Goal: Task Accomplishment & Management: Manage account settings

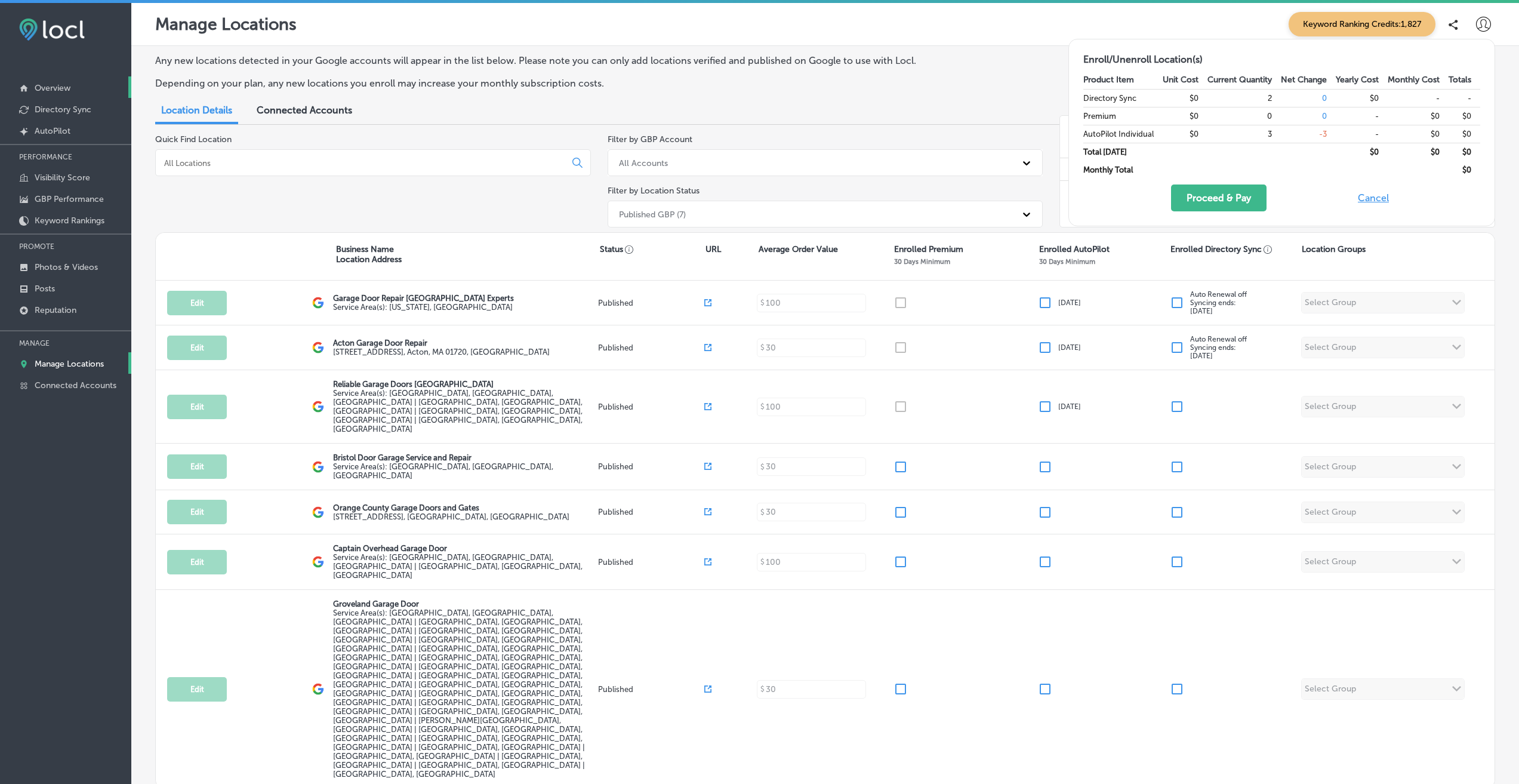
click at [55, 91] on p "Overview" at bounding box center [52, 87] width 36 height 10
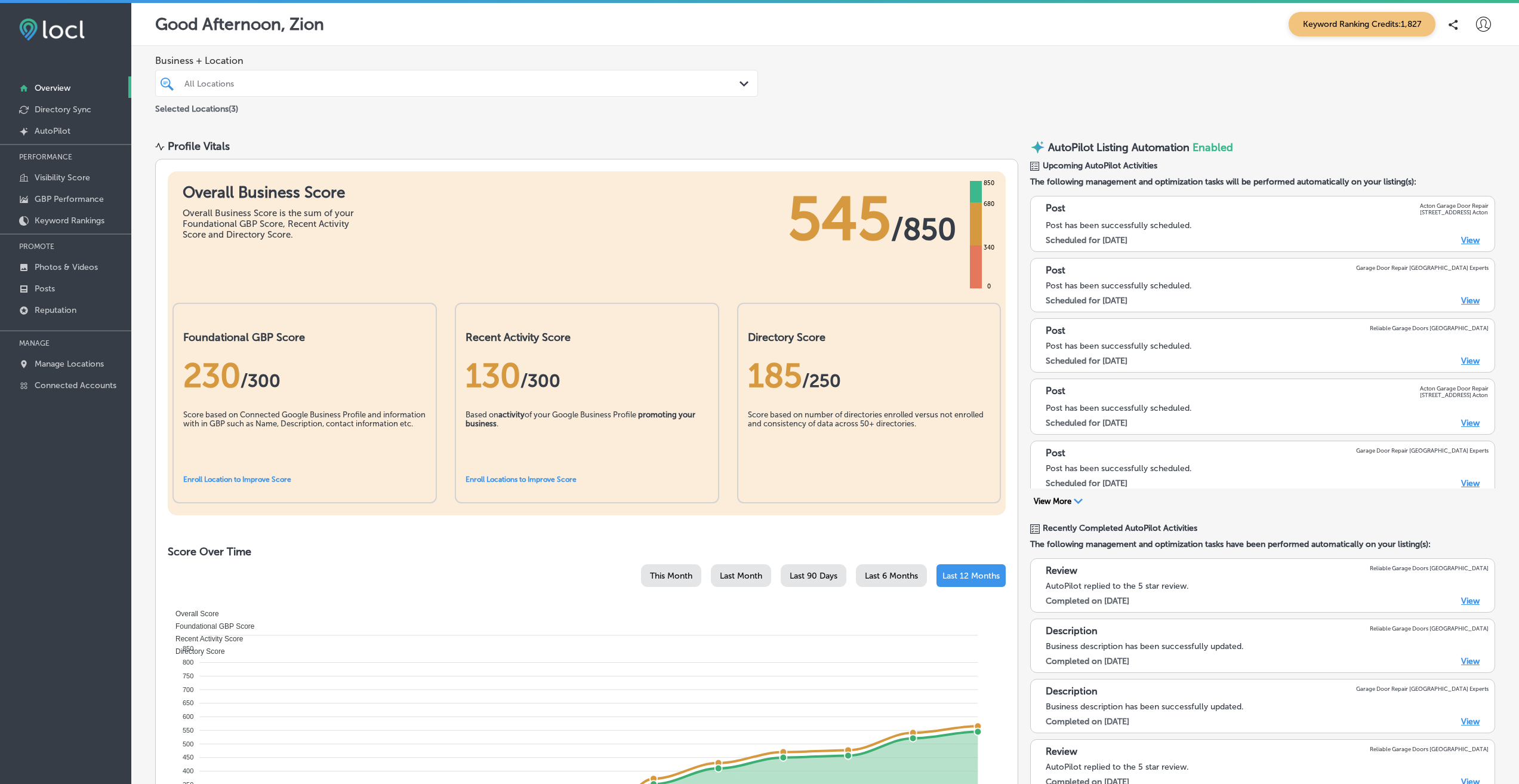
click at [1476, 25] on icon at bounding box center [1483, 23] width 15 height 15
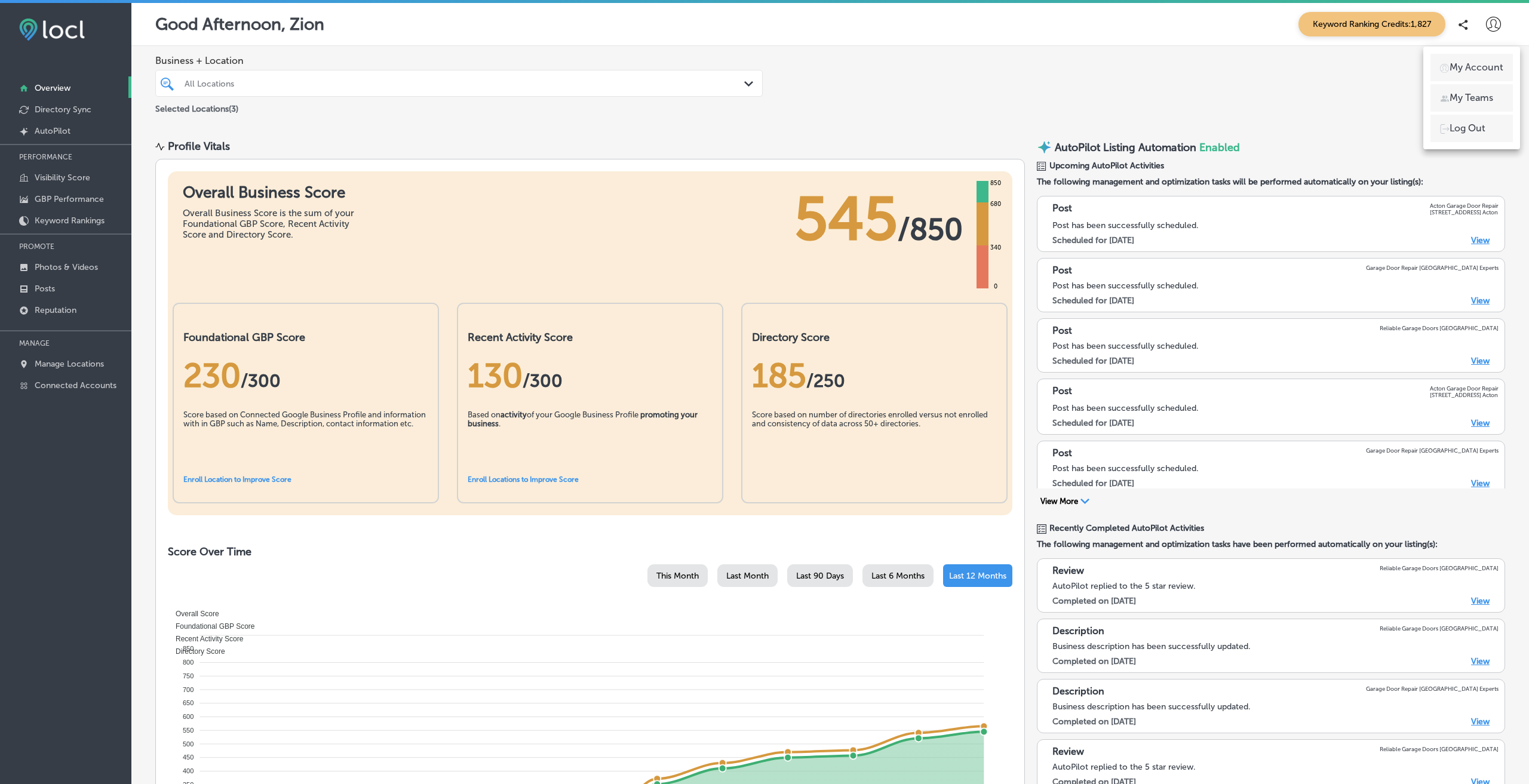
click at [1467, 62] on p "My Account" at bounding box center [1476, 67] width 54 height 14
select select "US"
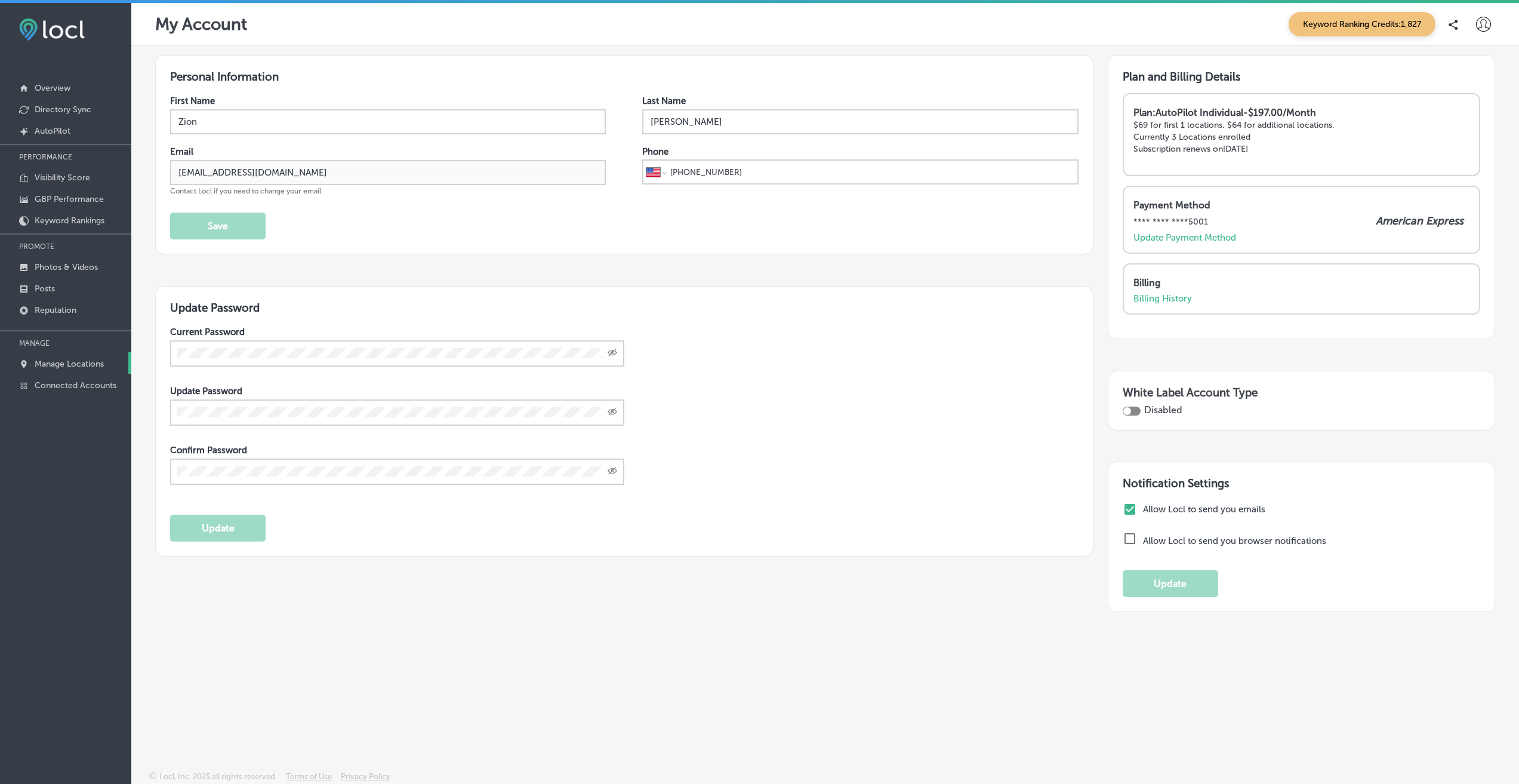
click at [65, 356] on link "Manage Locations" at bounding box center [66, 363] width 131 height 22
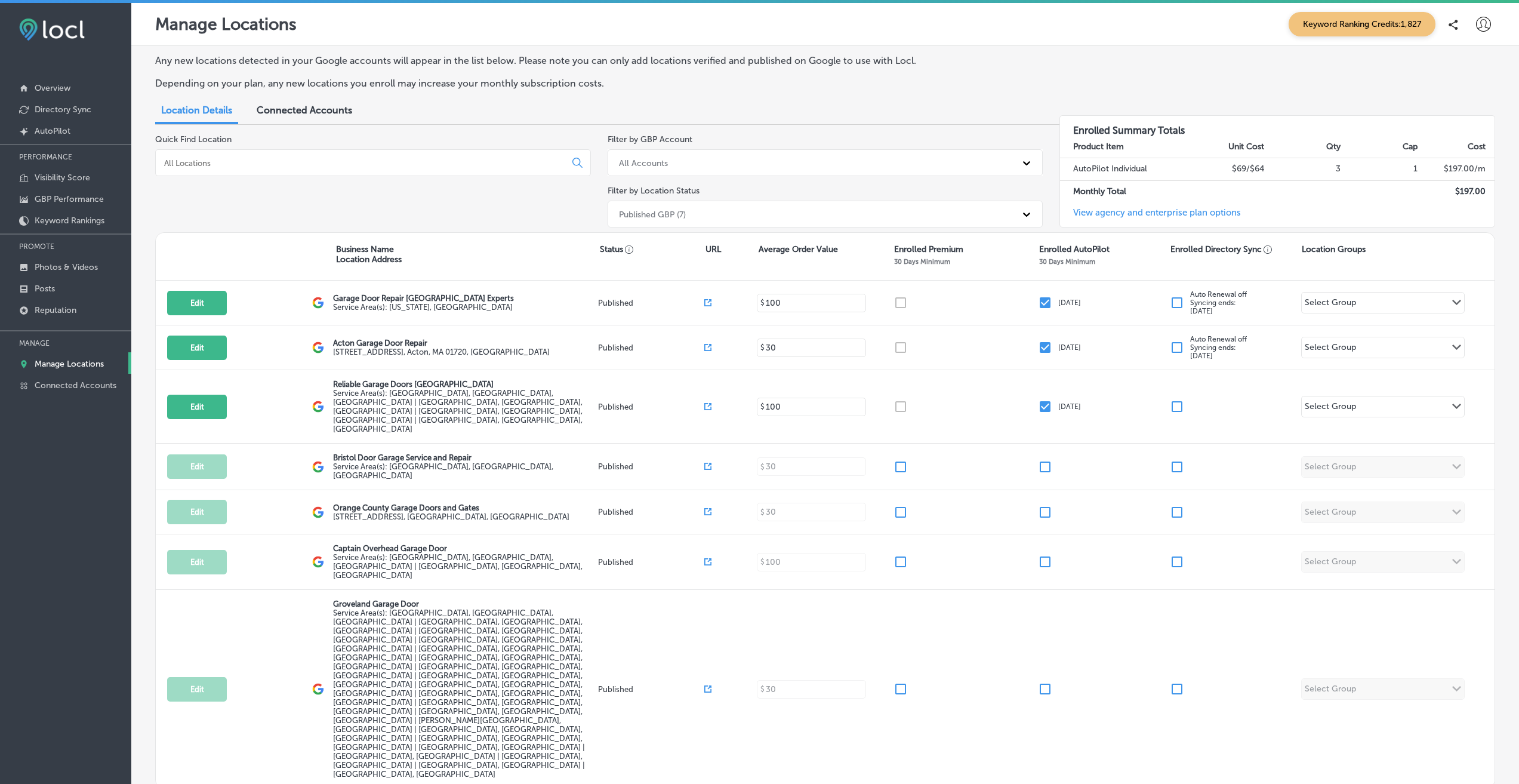
click at [297, 110] on span "Connected Accounts" at bounding box center [305, 110] width 95 height 12
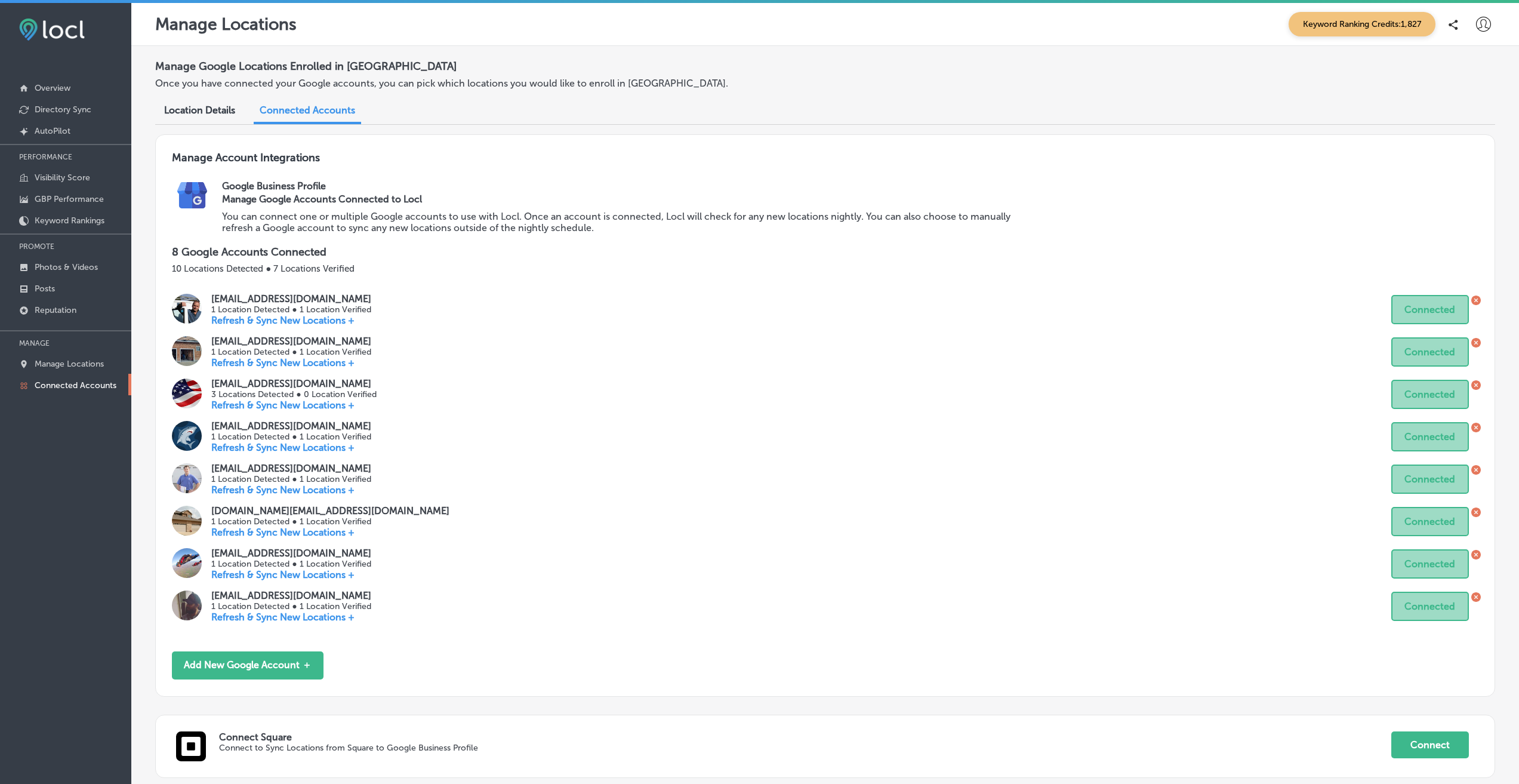
click at [200, 110] on span "Location Details" at bounding box center [199, 110] width 71 height 12
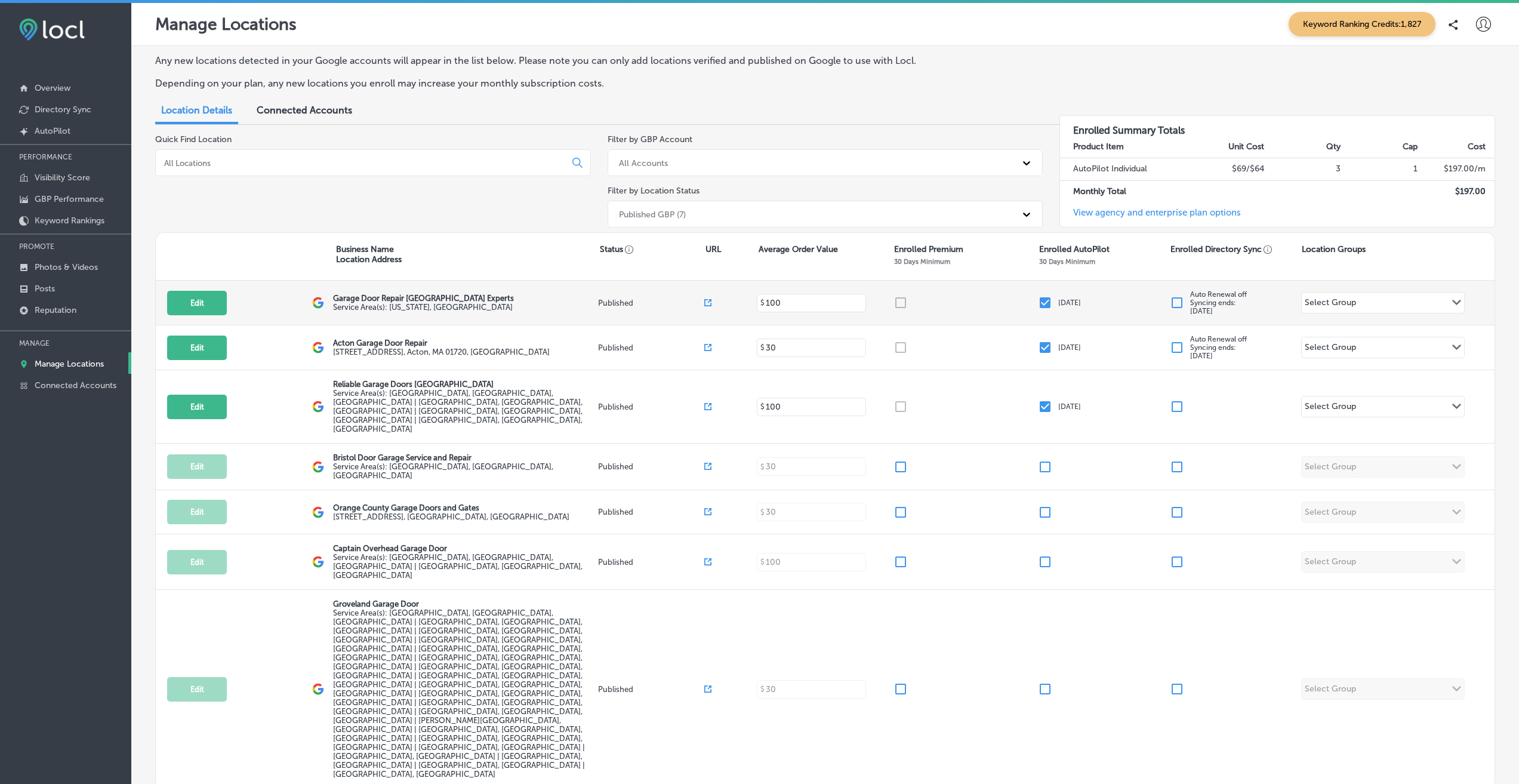
click at [1043, 303] on input "checkbox" at bounding box center [1045, 302] width 14 height 14
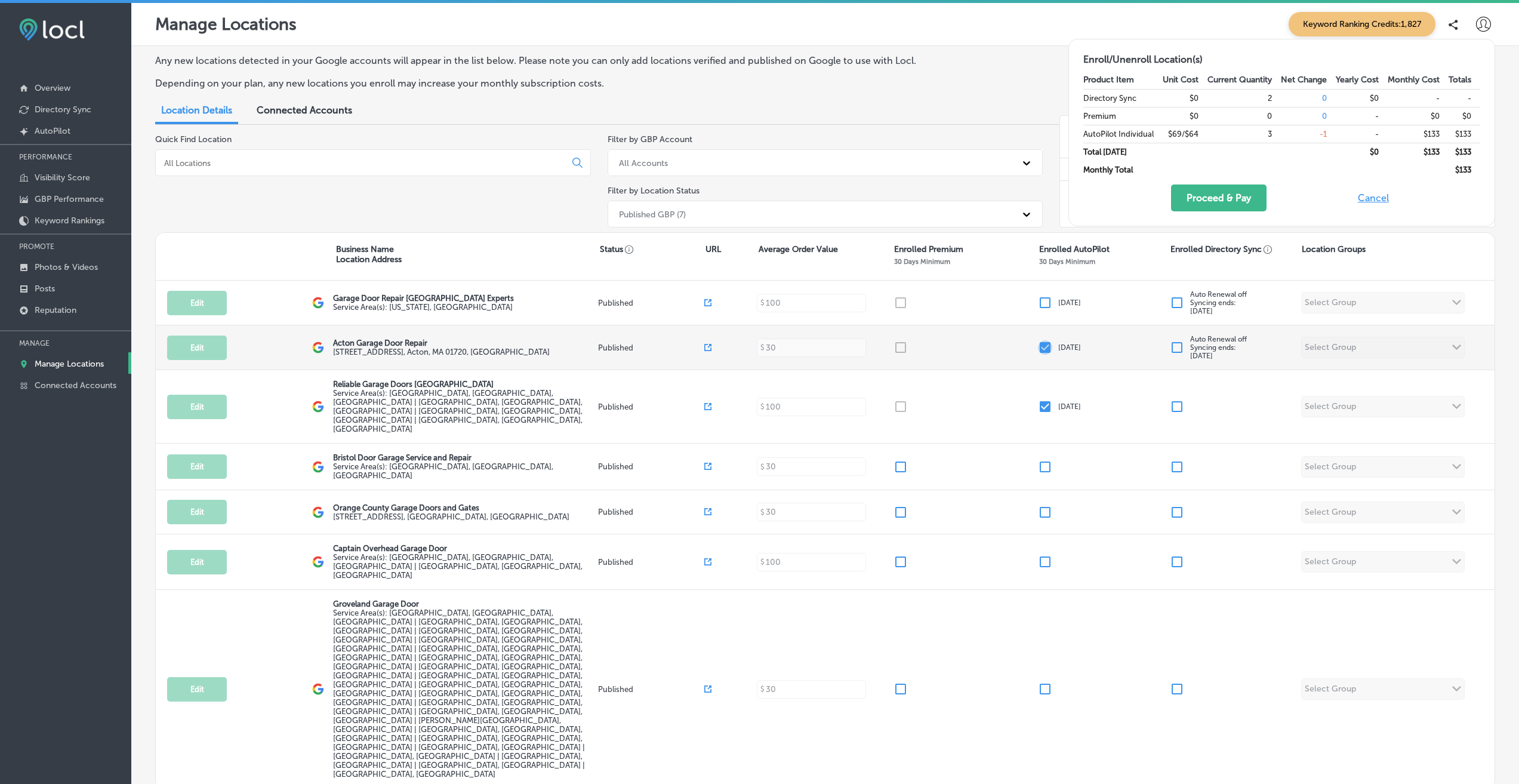
click at [1045, 346] on input "checkbox" at bounding box center [1045, 347] width 14 height 14
checkbox input "false"
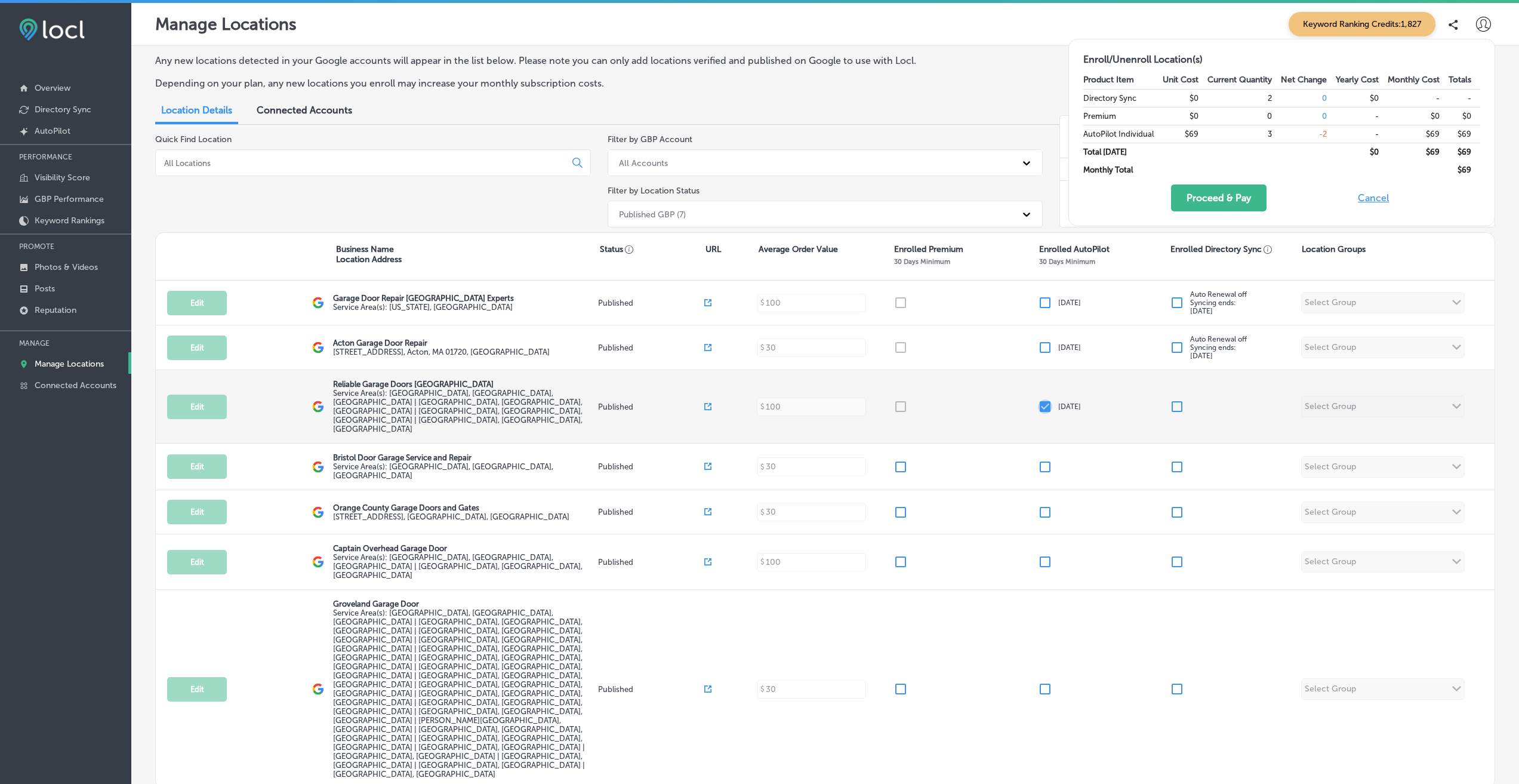
click at [1044, 399] on input "checkbox" at bounding box center [1045, 406] width 14 height 14
checkbox input "false"
checkbox input "true"
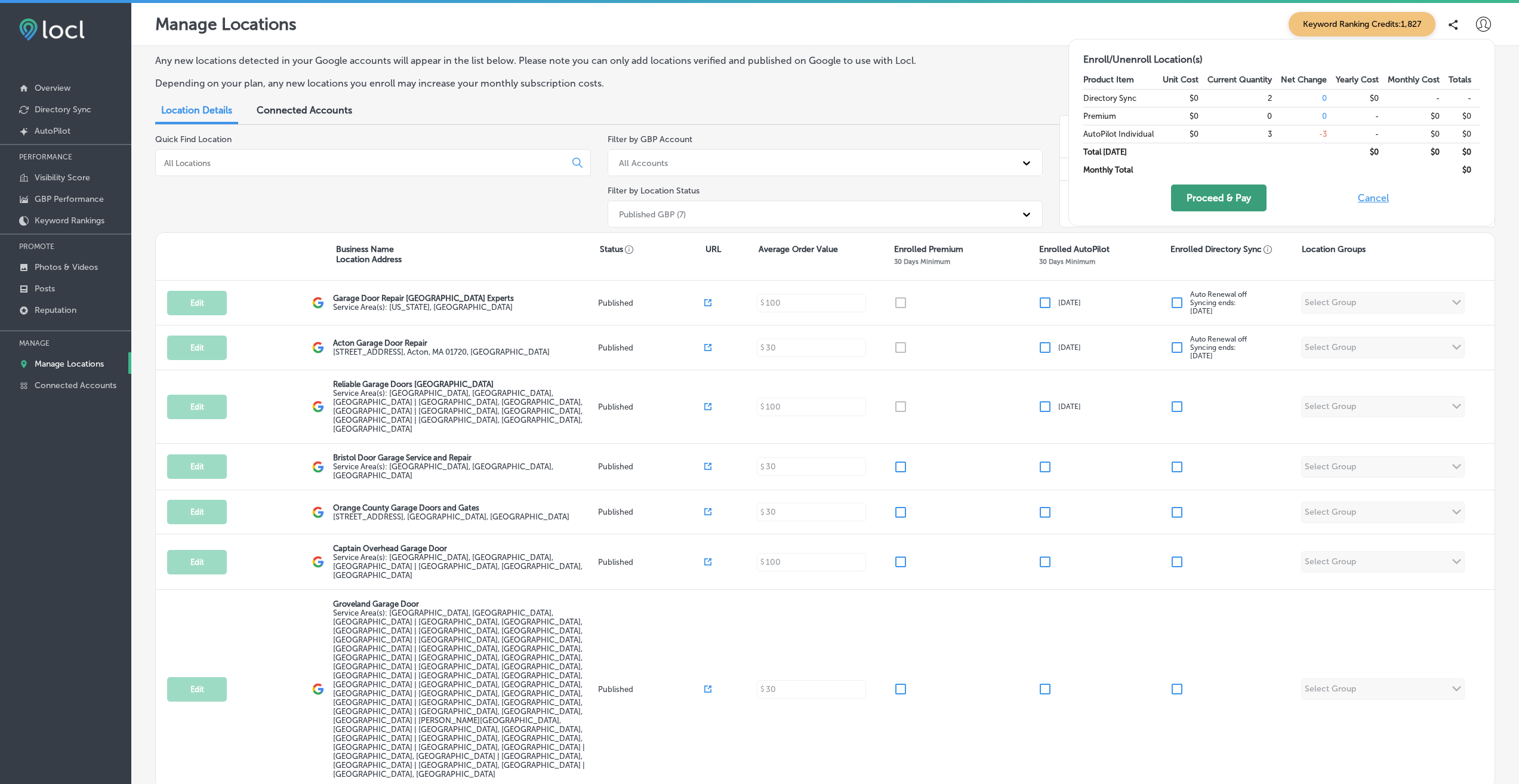
click at [1216, 189] on button "Proceed & Pay" at bounding box center [1219, 198] width 95 height 27
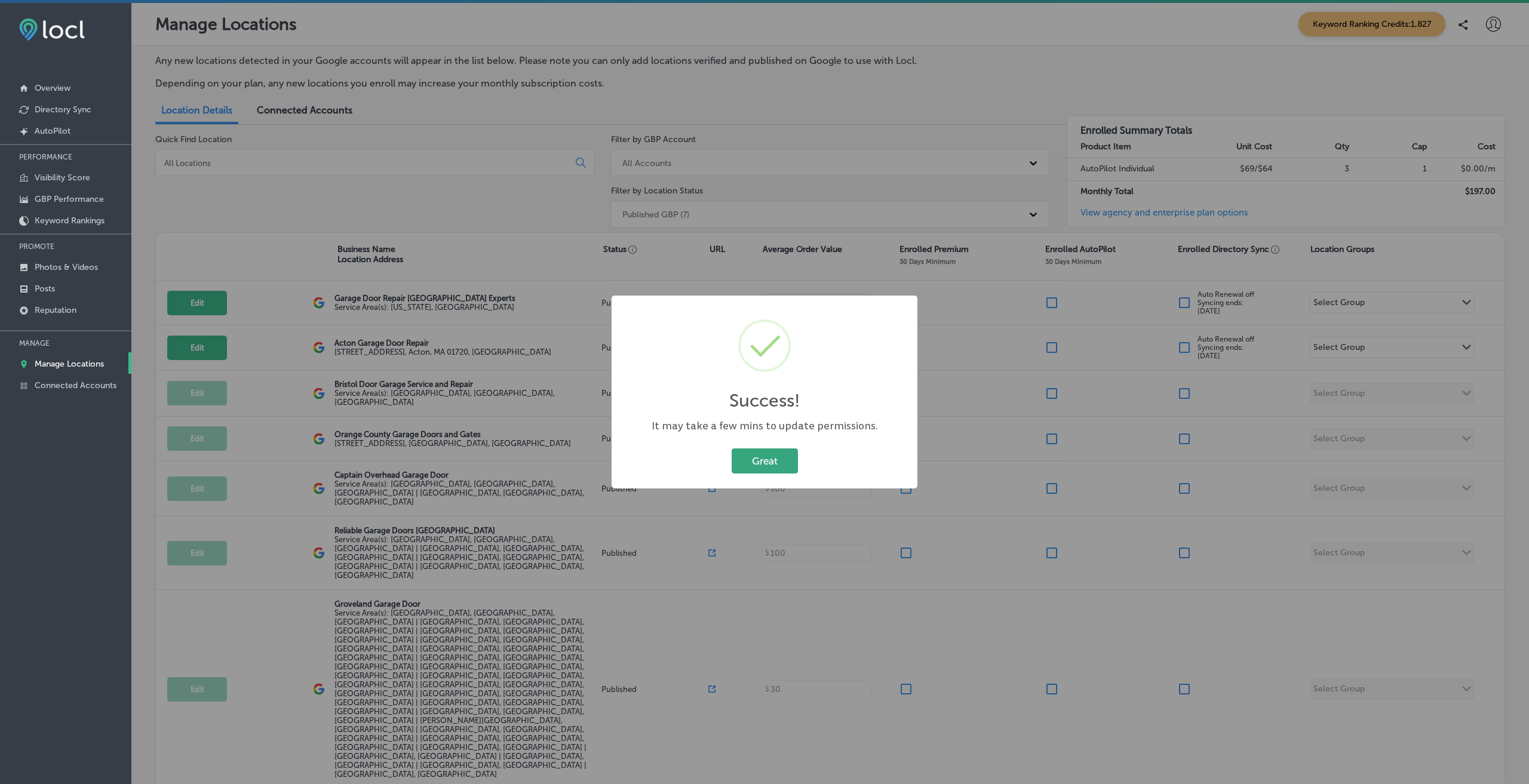
click at [766, 465] on button "Great" at bounding box center [764, 460] width 66 height 24
